Goal: Transaction & Acquisition: Purchase product/service

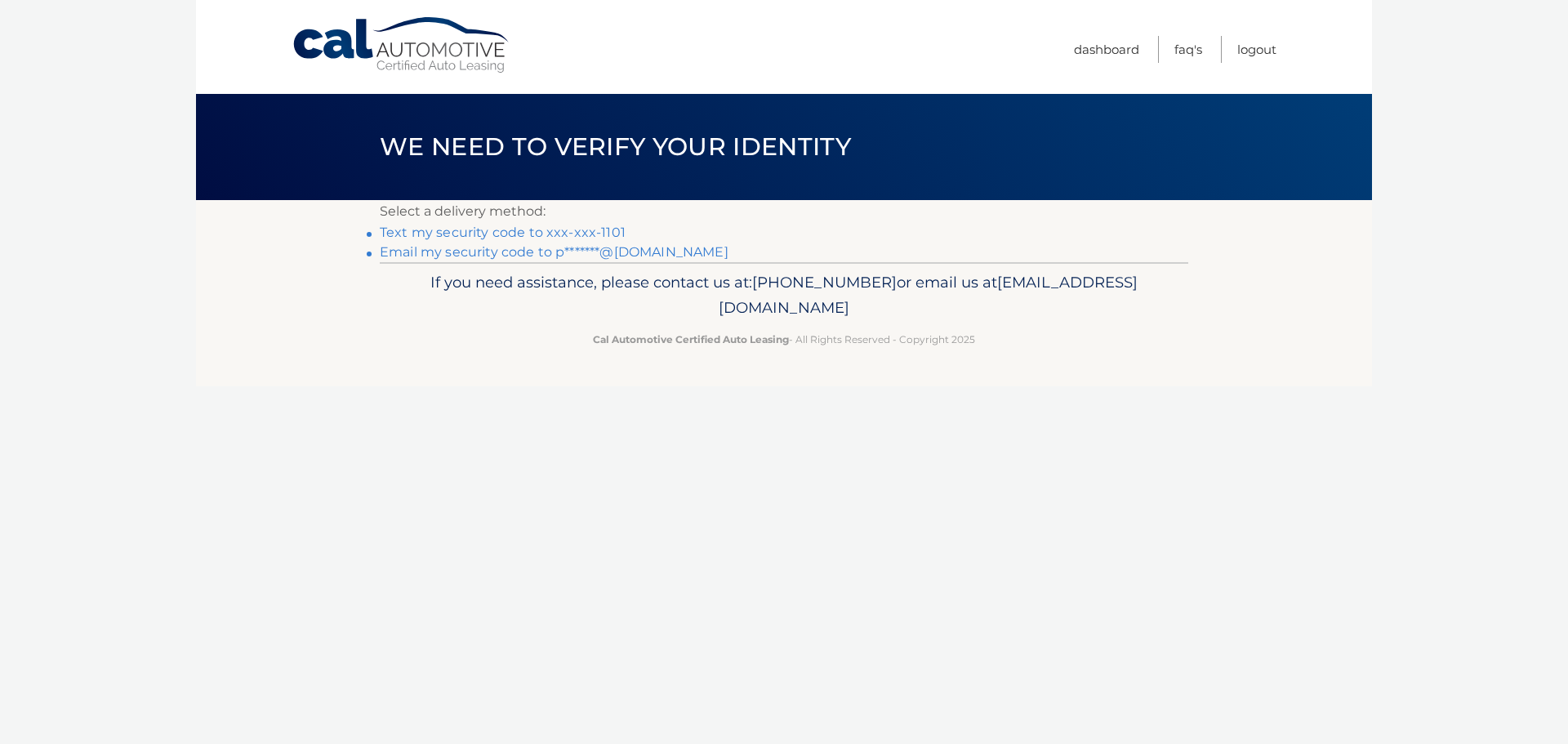
click at [556, 228] on link "Text my security code to xxx-xxx-1101" at bounding box center [502, 232] width 245 height 16
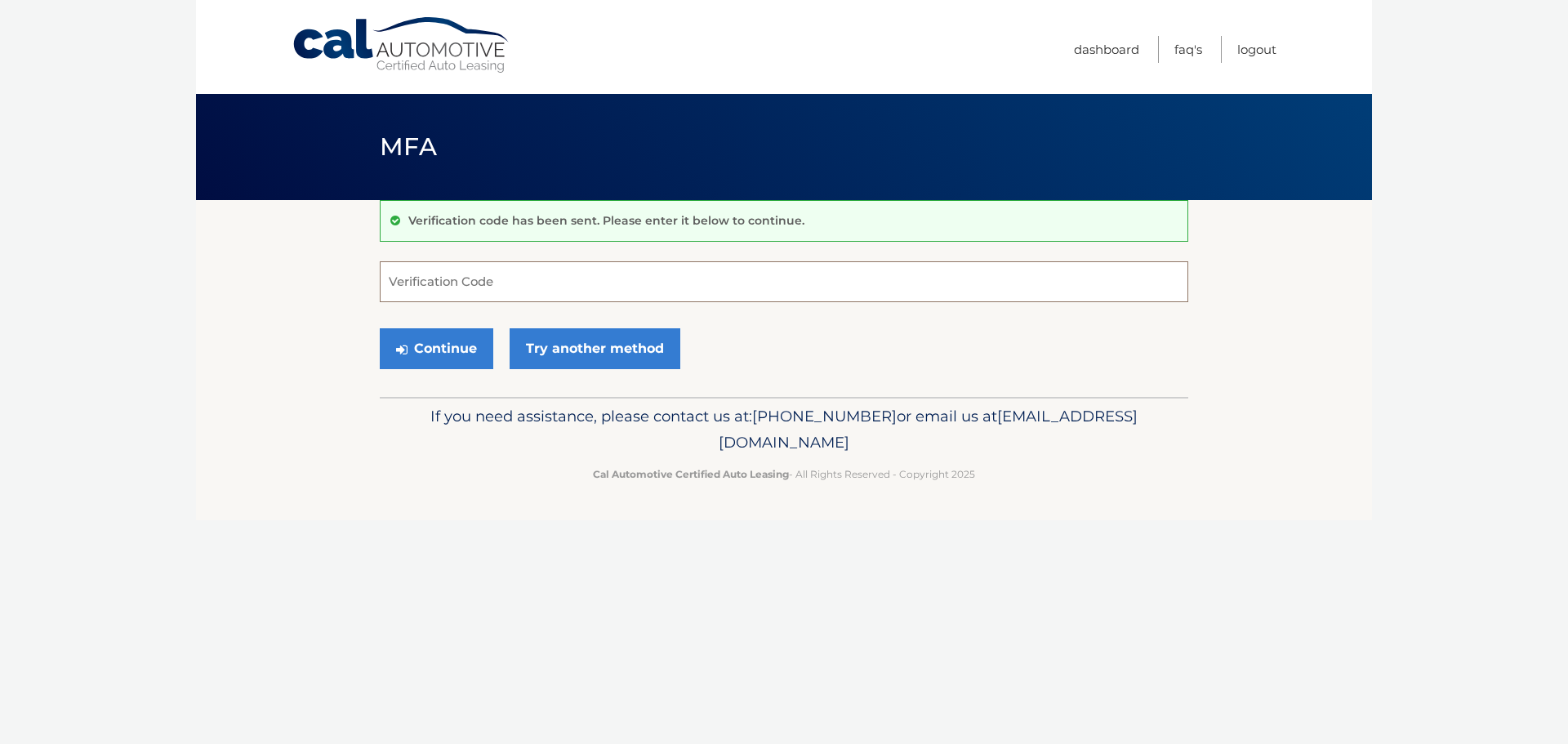
click at [499, 293] on input "Verification Code" at bounding box center [783, 281] width 808 height 41
type input "436080"
click at [380, 328] on button "Continue" at bounding box center [436, 348] width 113 height 41
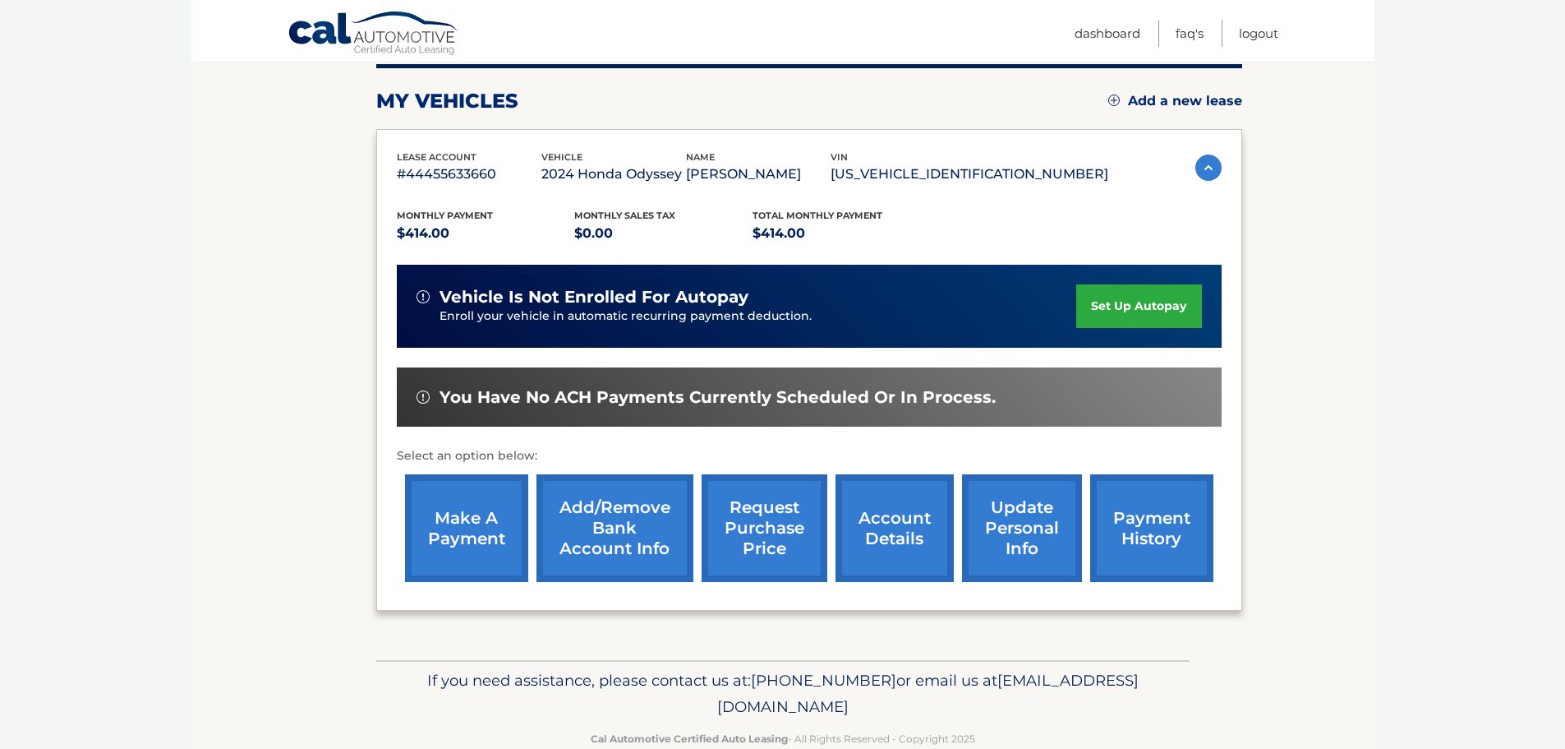
scroll to position [219, 0]
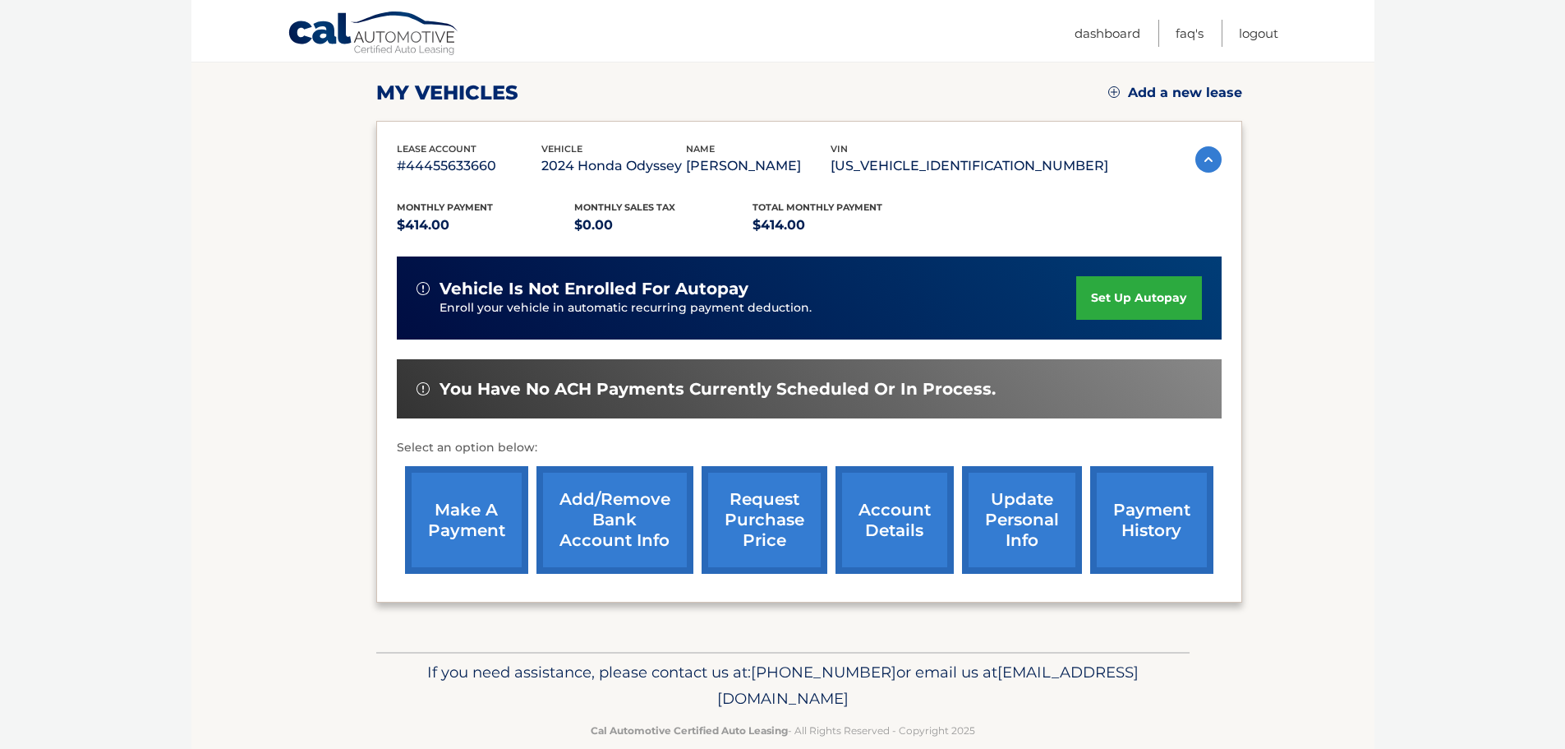
click at [480, 506] on link "make a payment" at bounding box center [466, 520] width 123 height 108
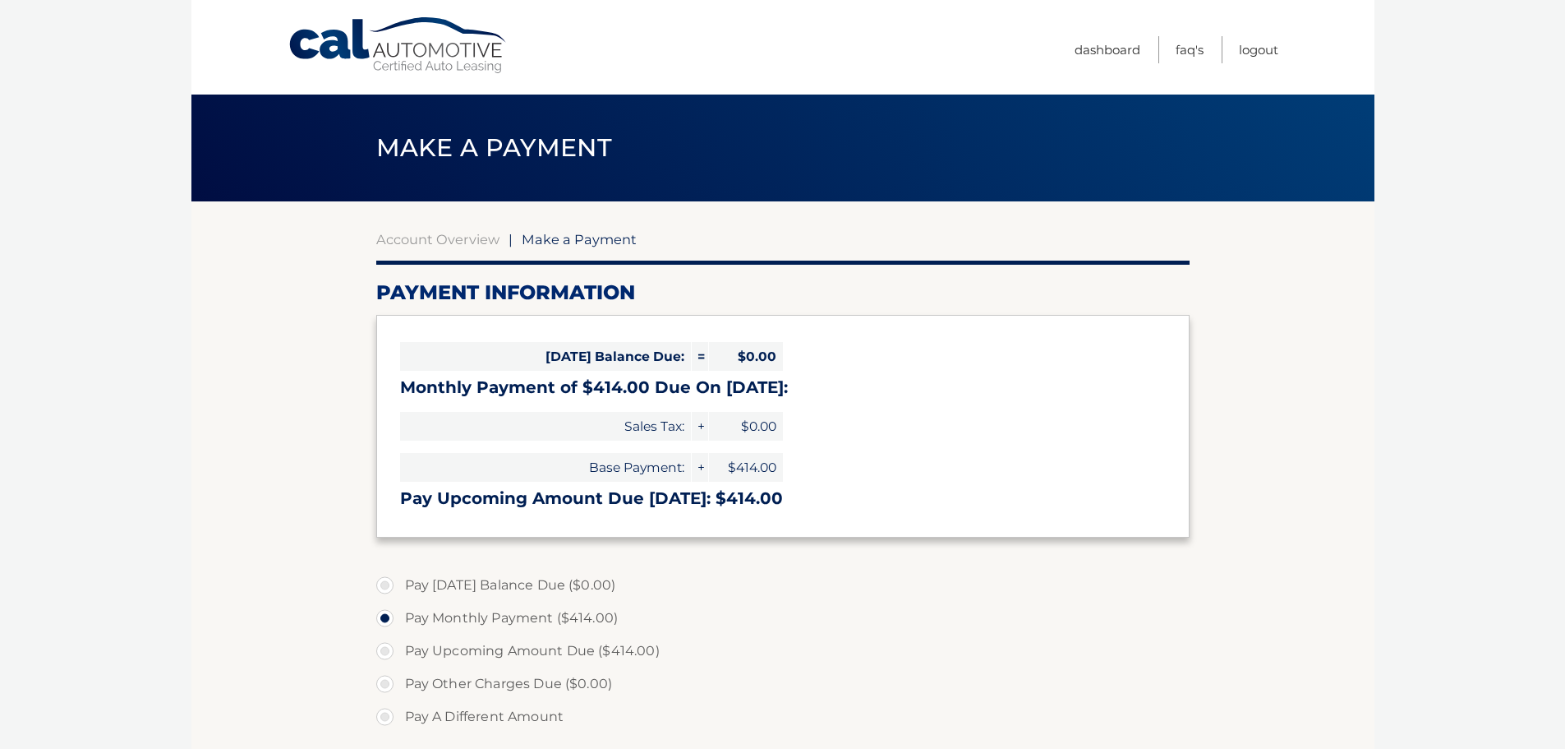
select select "NjJmZjI4MDctY2YwMy00NzFmLTg3MmItNTQwNDMzYzNlY2Y4"
